Goal: Task Accomplishment & Management: Manage account settings

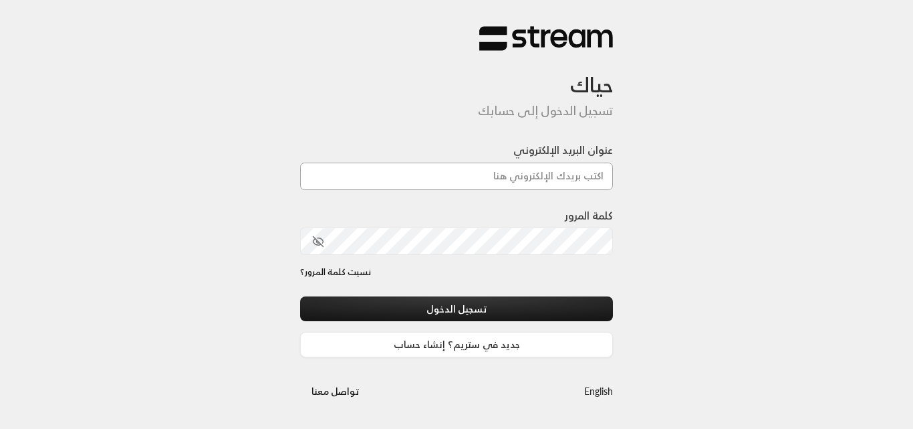
click at [525, 171] on input "عنوان البريد الإلكتروني" at bounding box center [456, 175] width 313 height 27
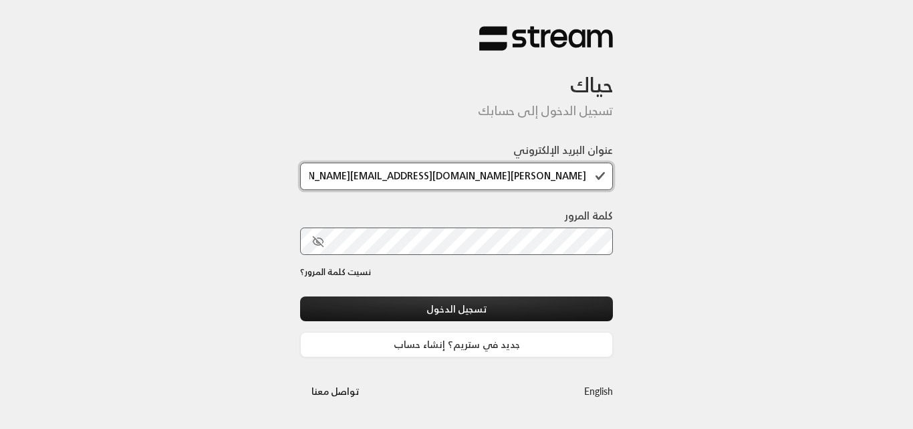
click at [514, 177] on input "[PERSON_NAME][DOMAIN_NAME][EMAIL_ADDRESS][DOMAIN_NAME]" at bounding box center [456, 175] width 313 height 27
type input "[EMAIL_ADDRESS][DOMAIN_NAME]"
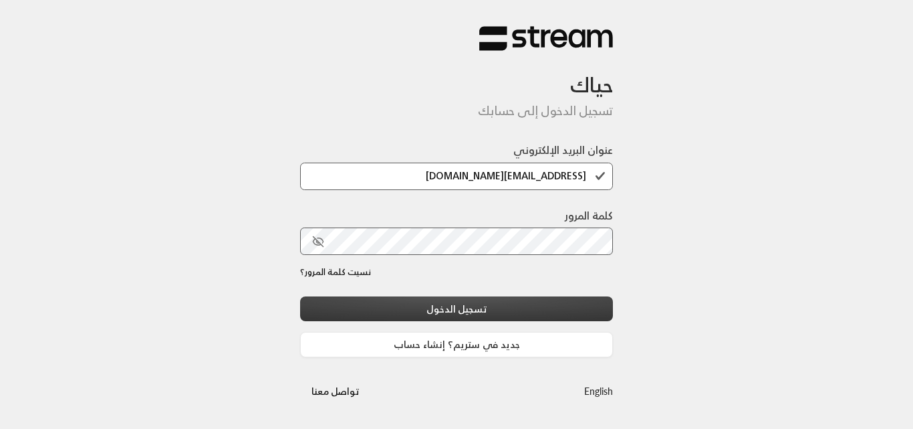
click at [501, 317] on button "تسجيل الدخول" at bounding box center [456, 308] width 313 height 25
